Goal: Register for event/course

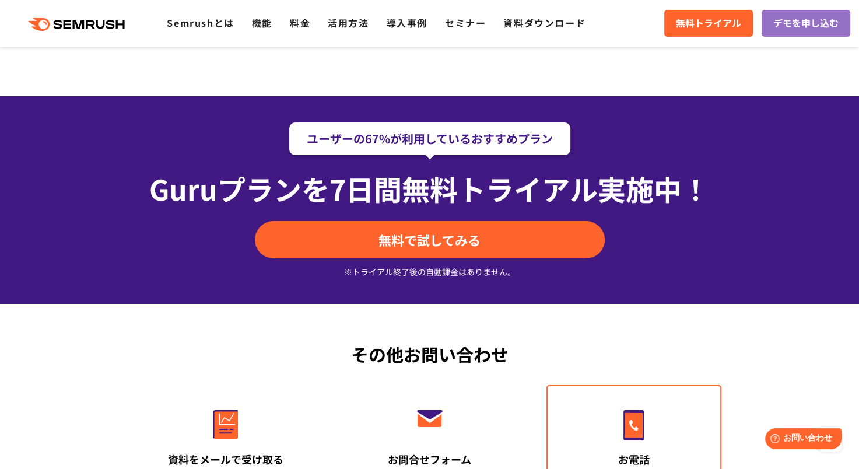
scroll to position [4489, 0]
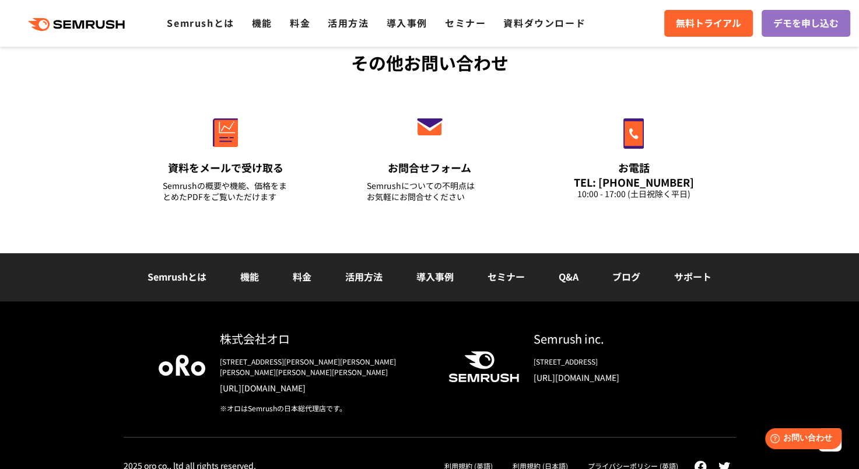
click at [514, 276] on link "セミナー" at bounding box center [505, 276] width 37 height 14
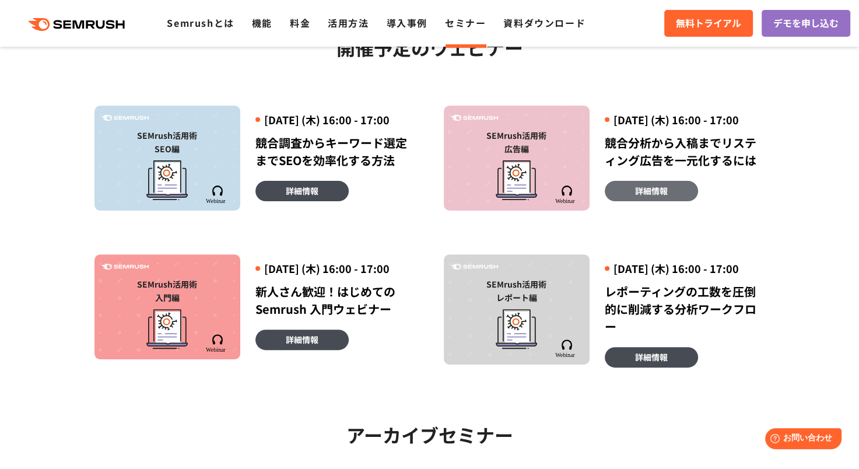
click at [686, 201] on link "詳細情報" at bounding box center [651, 191] width 93 height 20
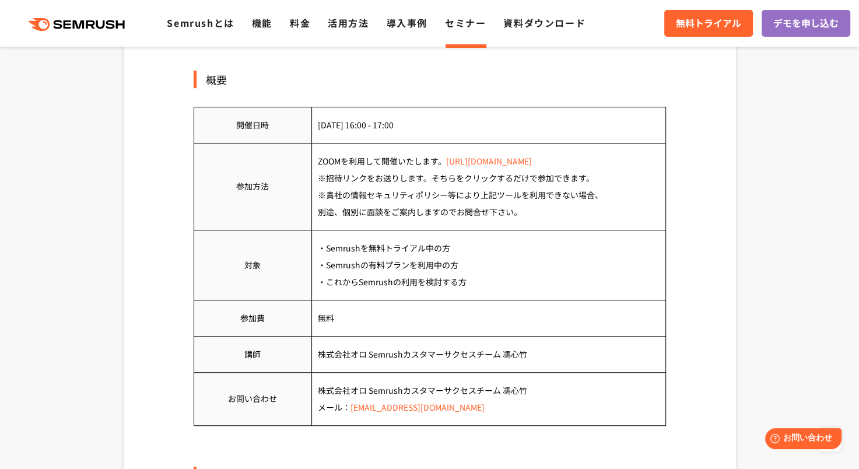
scroll to position [583, 0]
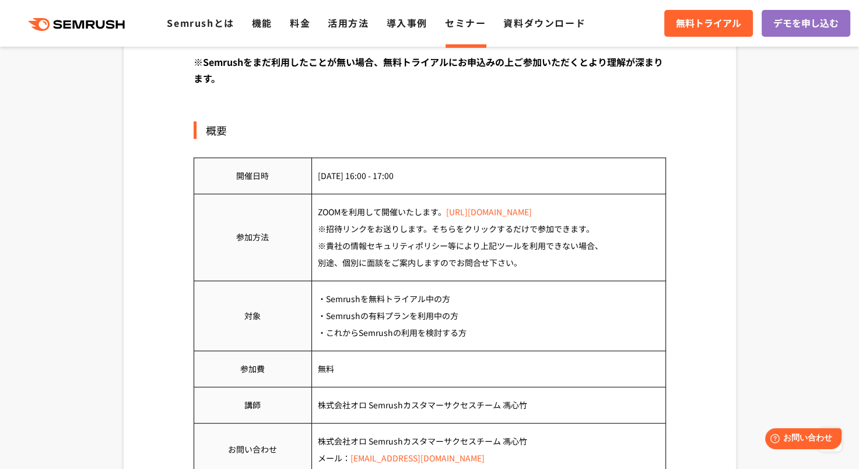
drag, startPoint x: 325, startPoint y: 301, endPoint x: 357, endPoint y: 301, distance: 32.1
click at [357, 301] on td "・Semrushを無料トライアル中の方 ・Semrushの有料プランを利用中の方 ・これからSemrushの利用を検討する方" at bounding box center [488, 315] width 354 height 70
click at [362, 302] on td "・Semrushを無料トライアル中の方 ・Semrushの有料プランを利用中の方 ・これからSemrushの利用を検討する方" at bounding box center [488, 315] width 354 height 70
drag, startPoint x: 359, startPoint y: 300, endPoint x: 324, endPoint y: 299, distance: 35.0
click at [324, 299] on td "・Semrushを無料トライアル中の方 ・Semrushの有料プランを利用中の方 ・これからSemrushの利用を検討する方" at bounding box center [488, 315] width 354 height 70
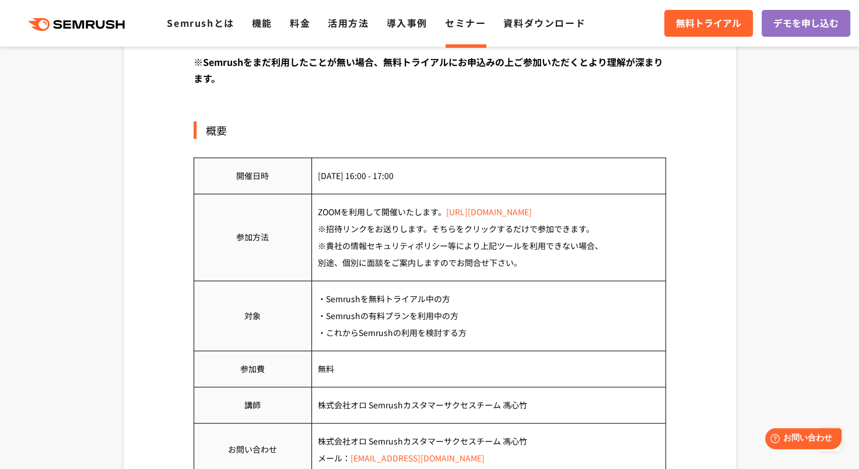
copy td "Semrush"
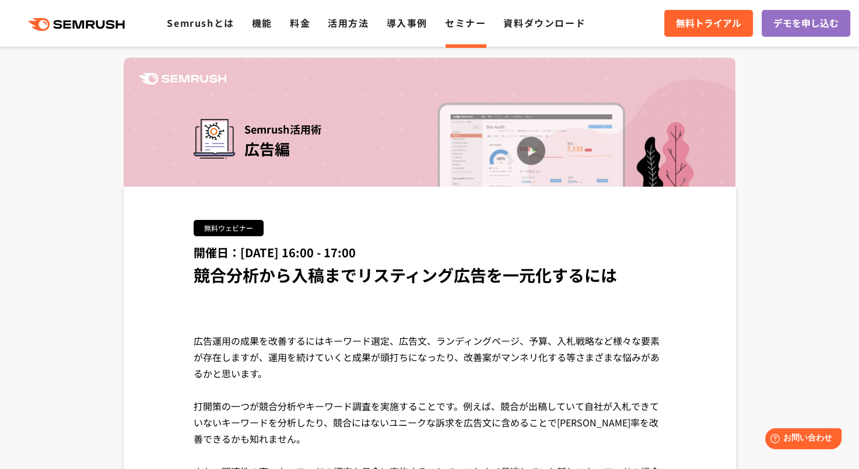
scroll to position [0, 0]
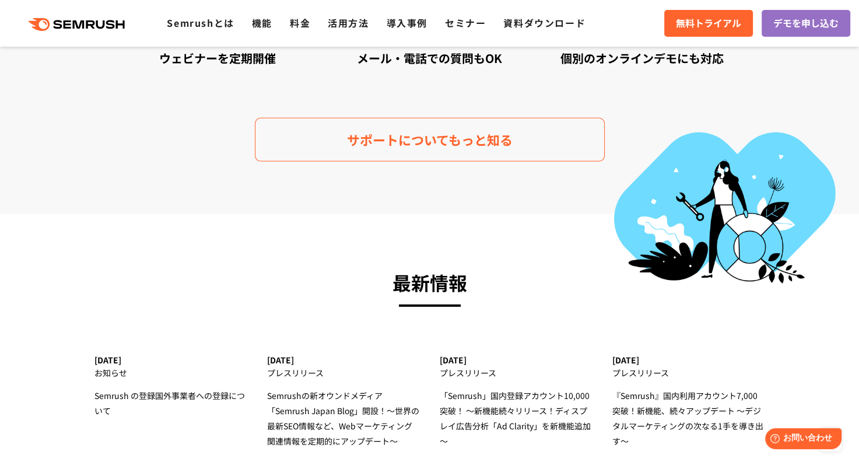
scroll to position [3557, 0]
